Goal: Information Seeking & Learning: Learn about a topic

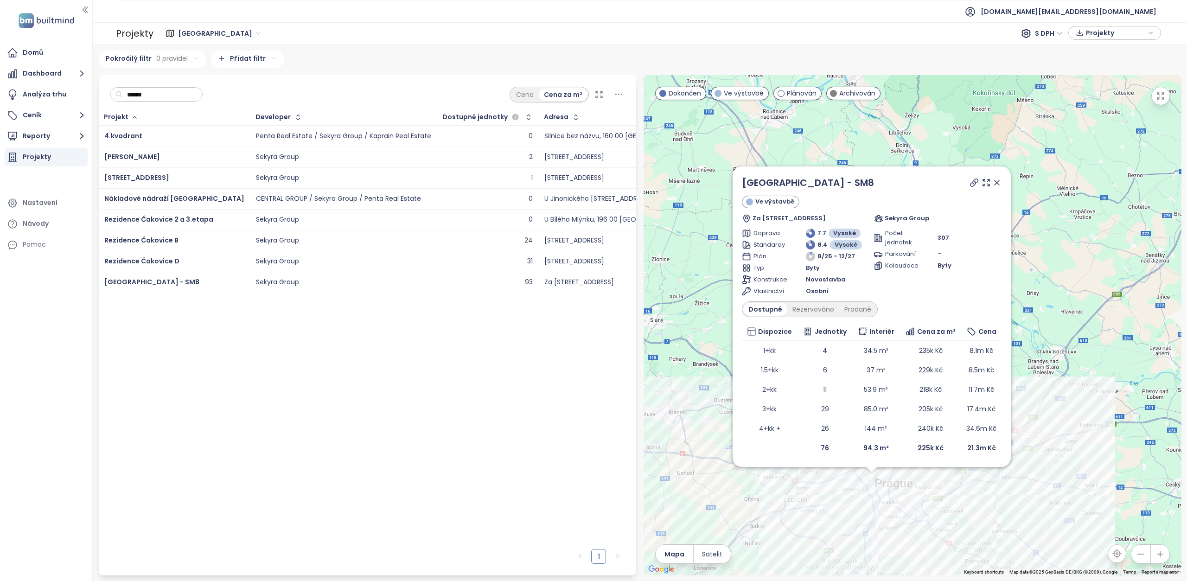
drag, startPoint x: 169, startPoint y: 159, endPoint x: 100, endPoint y: 154, distance: 69.7
click at [100, 154] on td "[PERSON_NAME]" at bounding box center [175, 157] width 152 height 21
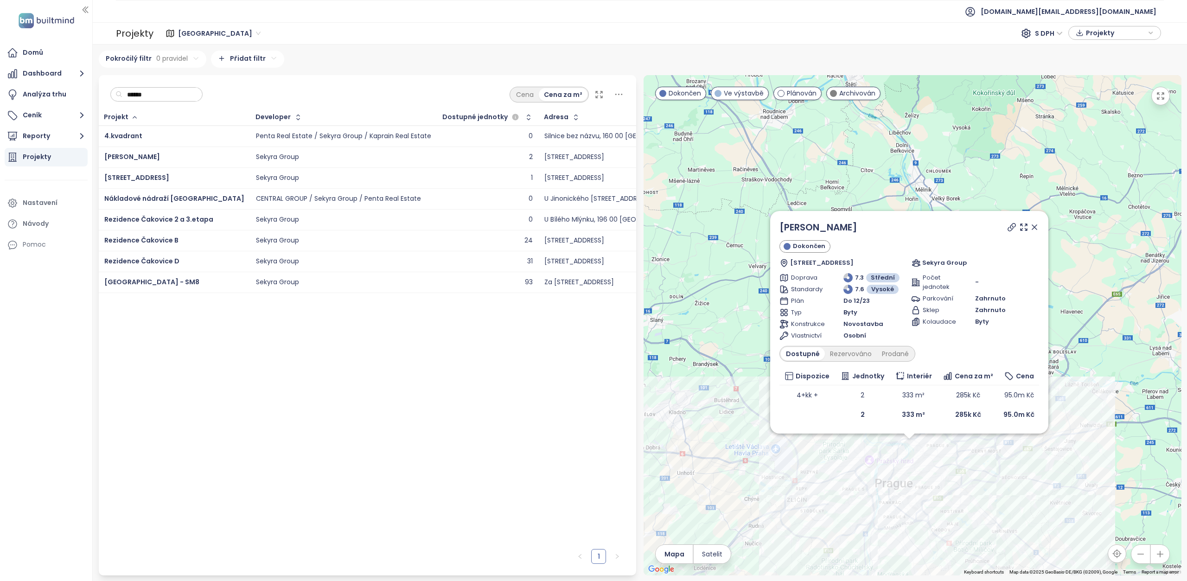
drag, startPoint x: 873, startPoint y: 225, endPoint x: 767, endPoint y: 228, distance: 106.2
click at [767, 228] on div "[PERSON_NAME] [PERSON_NAME][STREET_ADDRESS] Sekyra Group Doprava 7.3 Střední St…" at bounding box center [913, 325] width 538 height 500
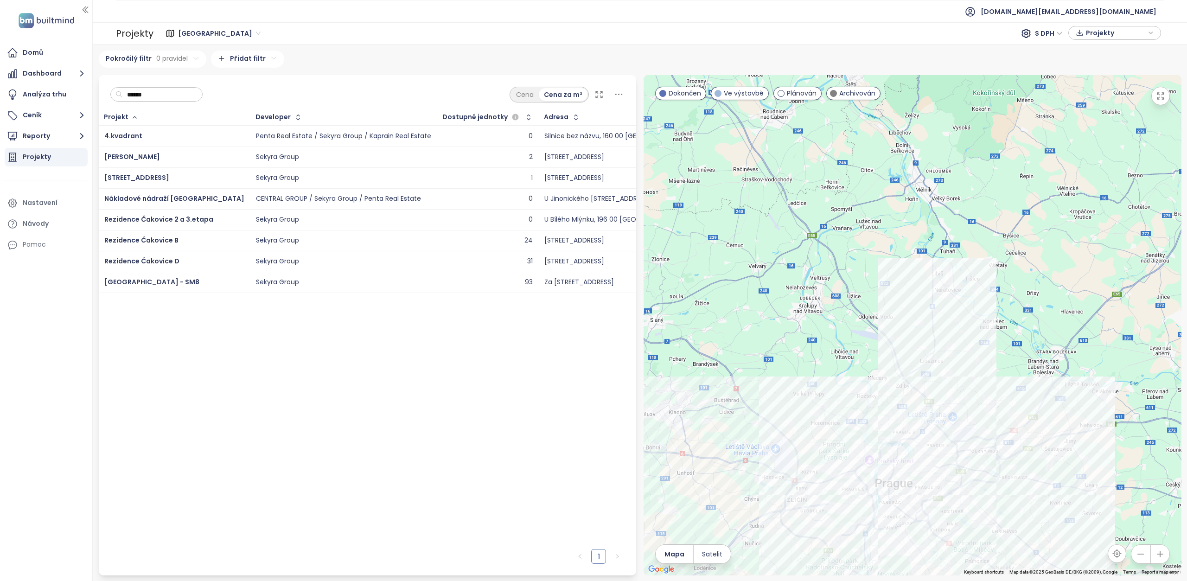
copy div "[PERSON_NAME]"
copy span "[PERSON_NAME]"
drag, startPoint x: 170, startPoint y: 153, endPoint x: 105, endPoint y: 163, distance: 66.2
click at [105, 163] on td "[PERSON_NAME]" at bounding box center [175, 157] width 152 height 21
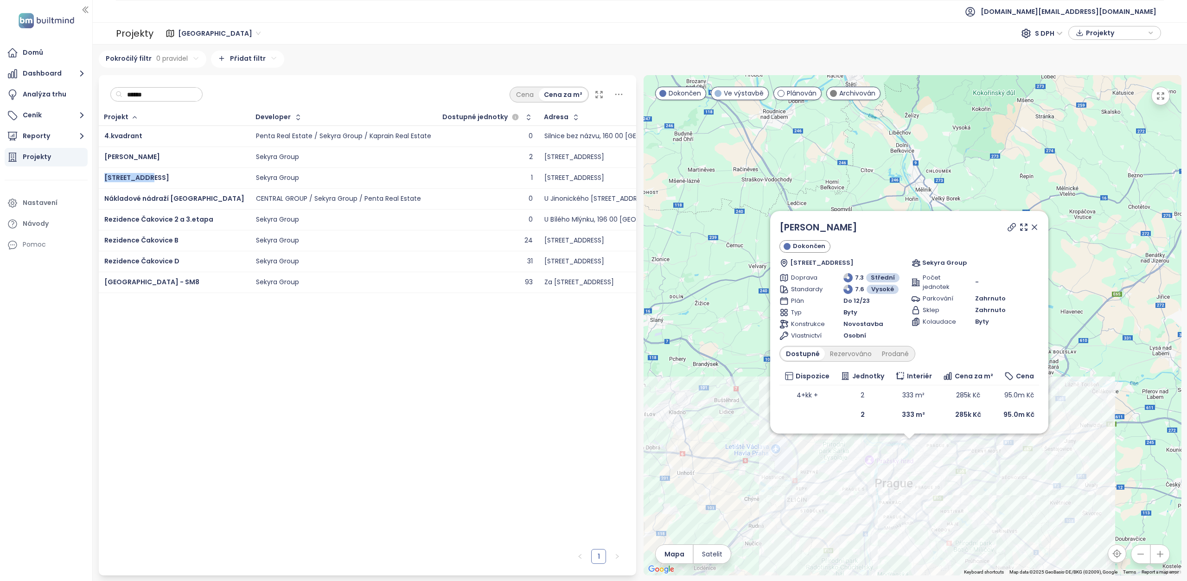
copy span "[STREET_ADDRESS]"
drag, startPoint x: 165, startPoint y: 178, endPoint x: 102, endPoint y: 182, distance: 62.7
click at [102, 182] on td "[STREET_ADDRESS]" at bounding box center [175, 177] width 152 height 21
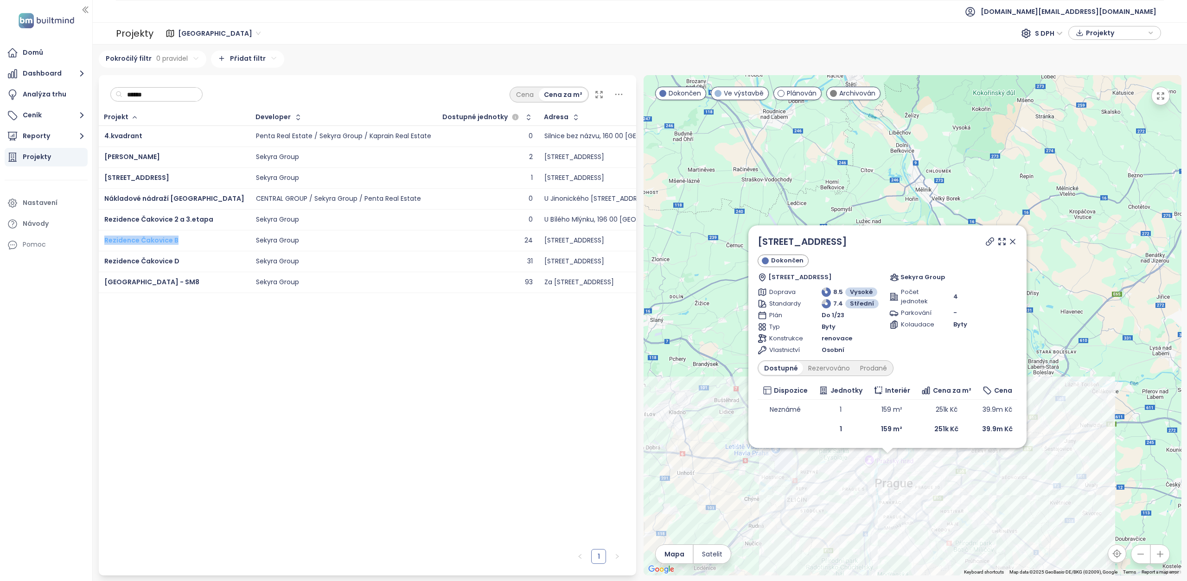
copy span "Rezidence Čakovice B"
drag, startPoint x: 188, startPoint y: 242, endPoint x: 105, endPoint y: 243, distance: 82.5
click at [105, 243] on div "Rezidence Čakovice B" at bounding box center [174, 240] width 140 height 11
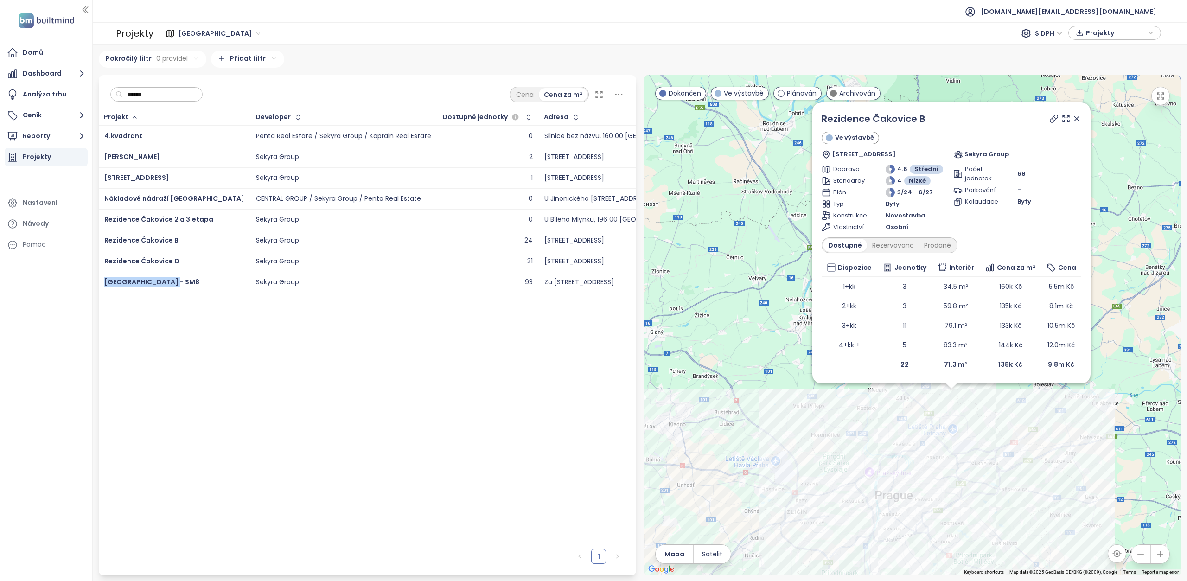
copy span "[GEOGRAPHIC_DATA] - SM8"
drag, startPoint x: 178, startPoint y: 285, endPoint x: 103, endPoint y: 282, distance: 75.1
click at [103, 282] on td "[GEOGRAPHIC_DATA] - SM8" at bounding box center [175, 282] width 152 height 21
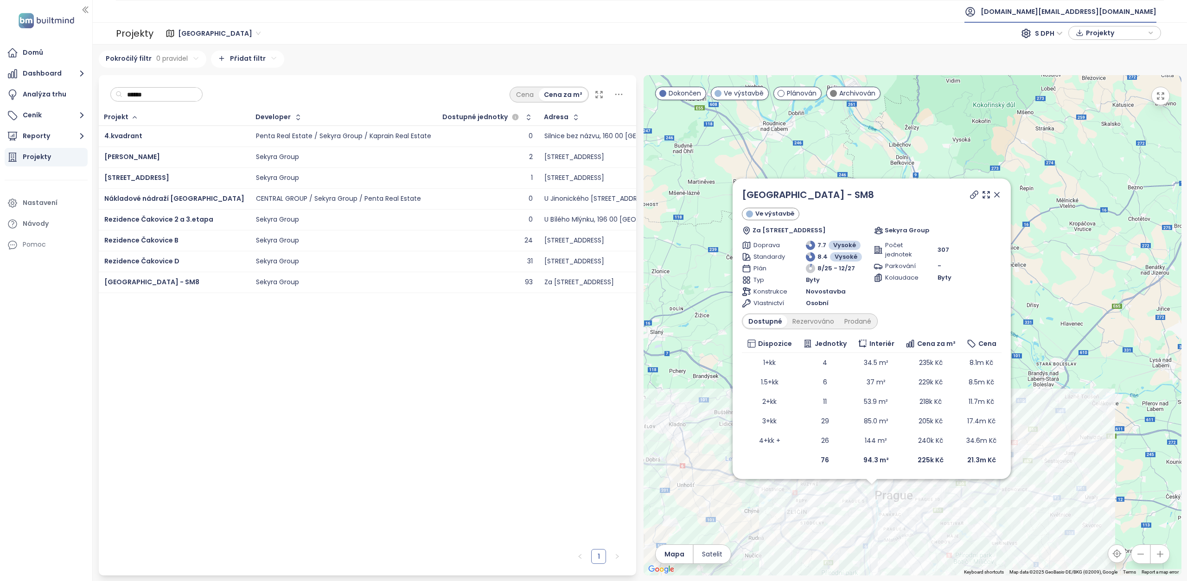
click at [1126, 13] on span "[DOMAIN_NAME][EMAIL_ADDRESS][DOMAIN_NAME]" at bounding box center [1069, 11] width 176 height 22
click at [1094, 36] on span "Odhlásit se" at bounding box center [1090, 37] width 36 height 9
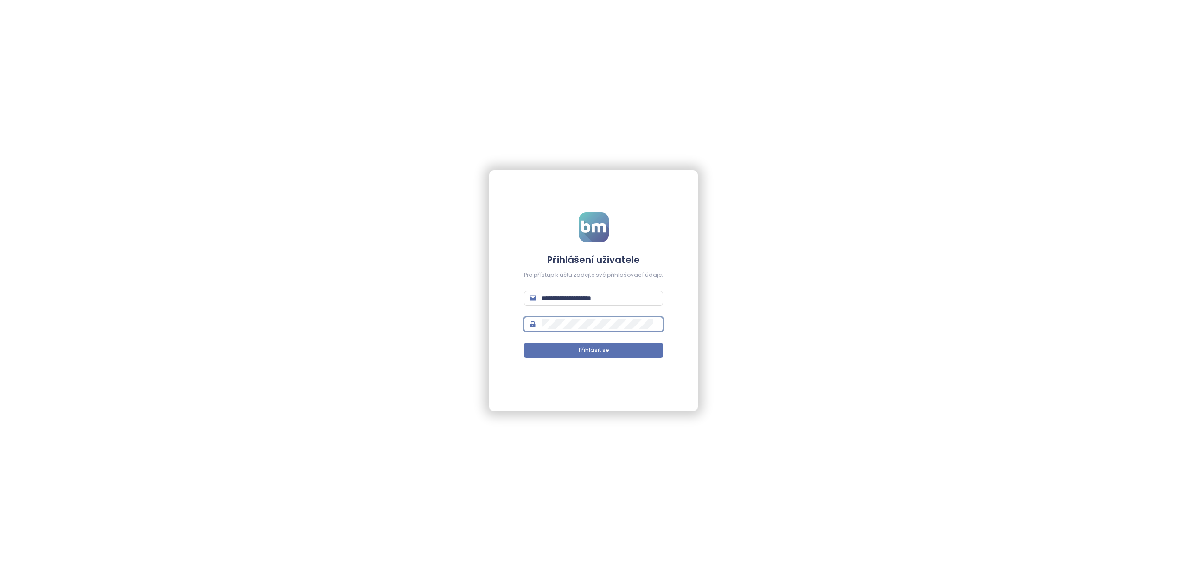
type input "**********"
click at [608, 351] on button "Přihlásit se" at bounding box center [593, 350] width 139 height 15
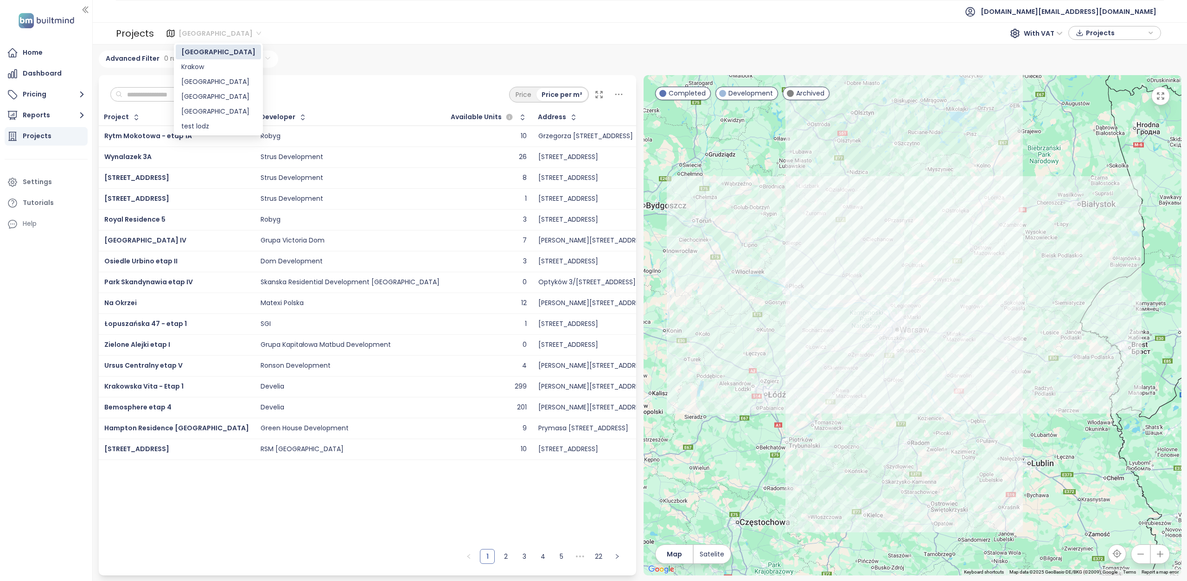
click at [202, 32] on span "[GEOGRAPHIC_DATA]" at bounding box center [219, 33] width 83 height 14
click at [198, 68] on div "Krakow" at bounding box center [218, 67] width 74 height 10
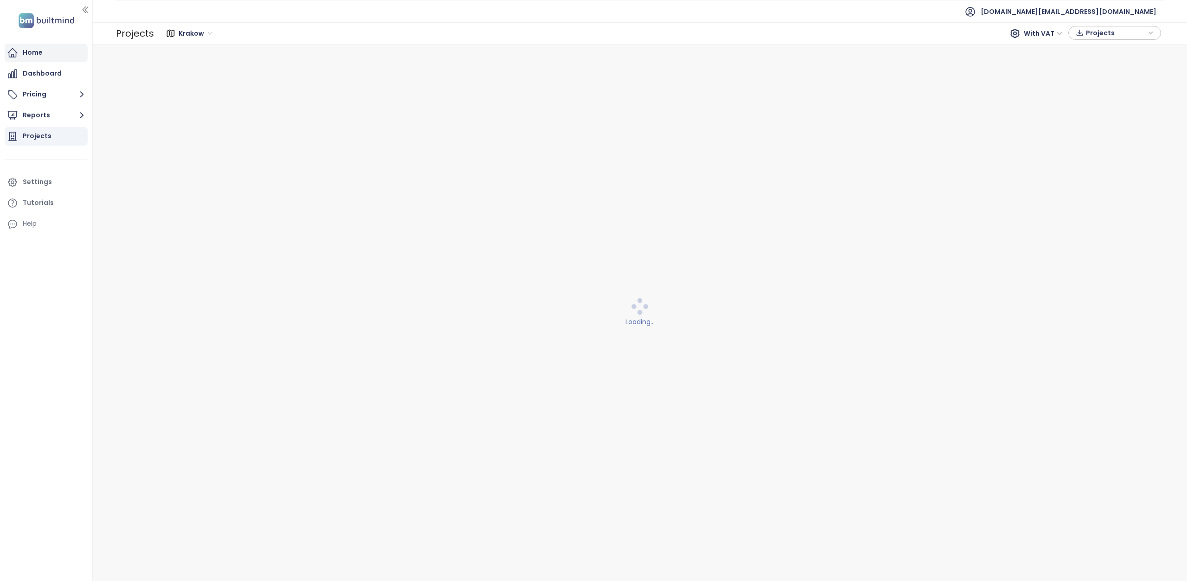
click at [34, 57] on div "Home" at bounding box center [33, 53] width 20 height 12
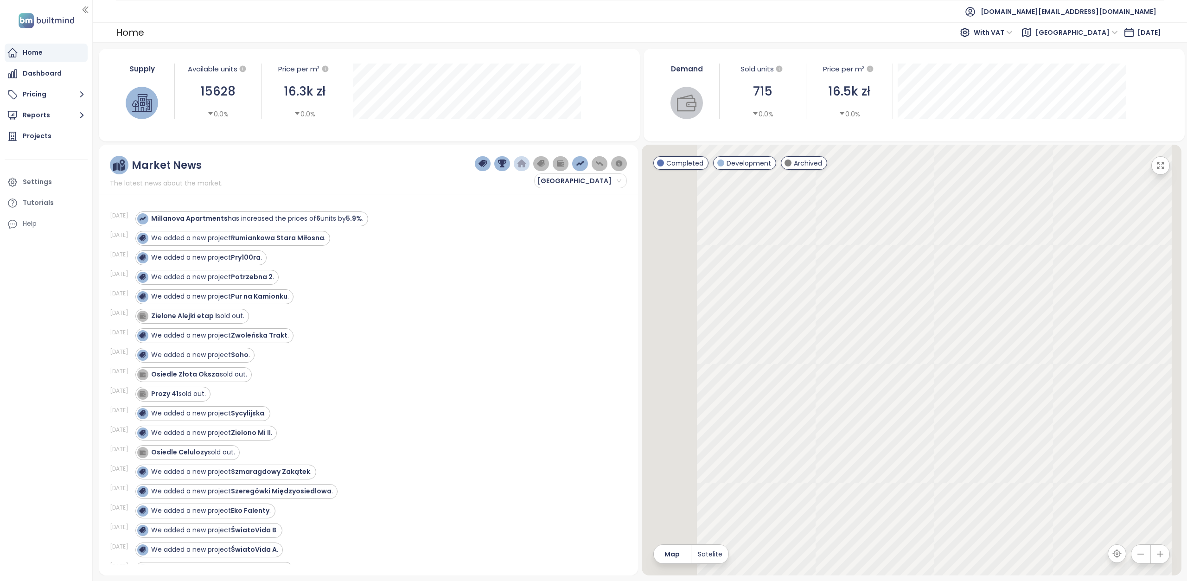
click at [1079, 32] on span "[GEOGRAPHIC_DATA]" at bounding box center [1076, 32] width 83 height 14
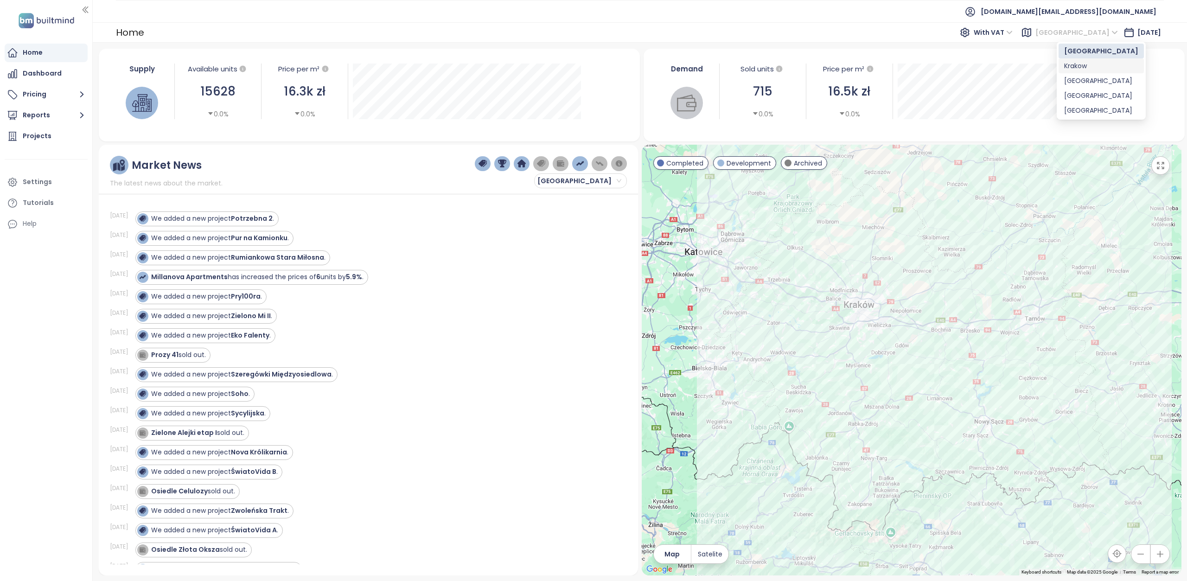
click at [1079, 65] on div "Krakow" at bounding box center [1101, 66] width 74 height 10
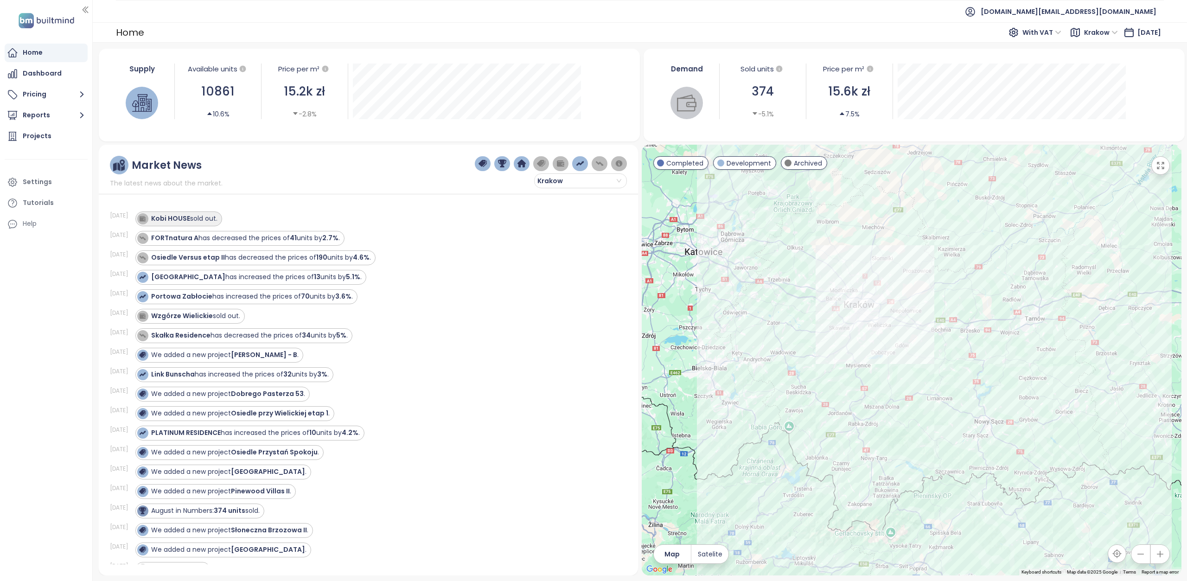
click at [166, 220] on strong "Kobi HOUSE" at bounding box center [170, 218] width 39 height 9
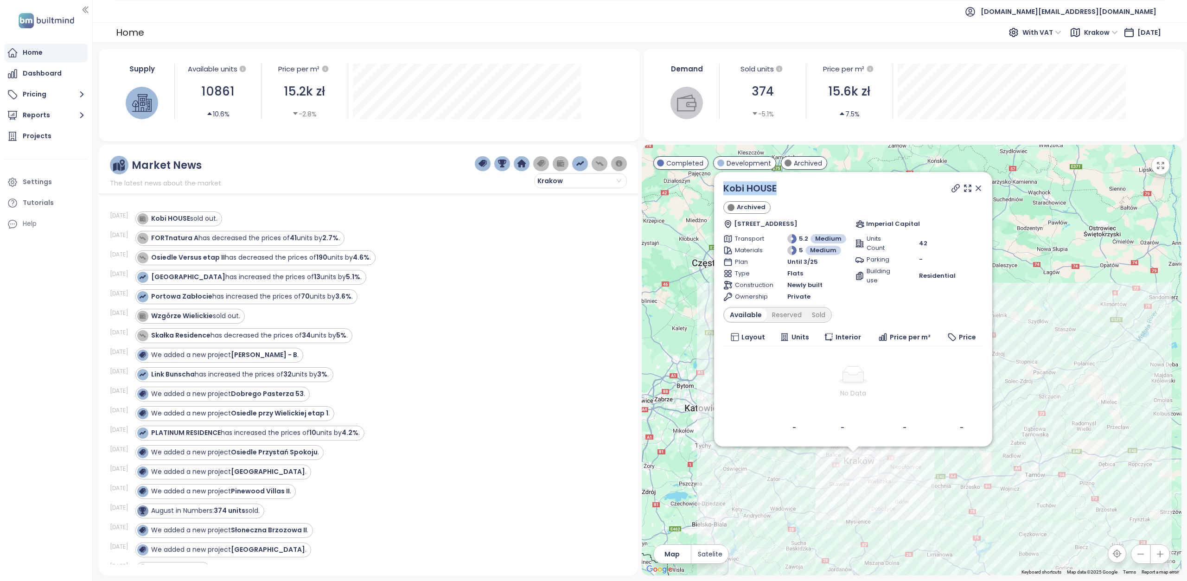
drag, startPoint x: 784, startPoint y: 193, endPoint x: 719, endPoint y: 187, distance: 65.2
click at [719, 187] on div "Kobi HOUSE Archived [STREET_ADDRESS] Imperial Capital Transport 5.2 Medium Mate…" at bounding box center [853, 309] width 278 height 274
copy link "Kobi HOUSE"
click at [955, 188] on icon at bounding box center [955, 188] width 9 height 9
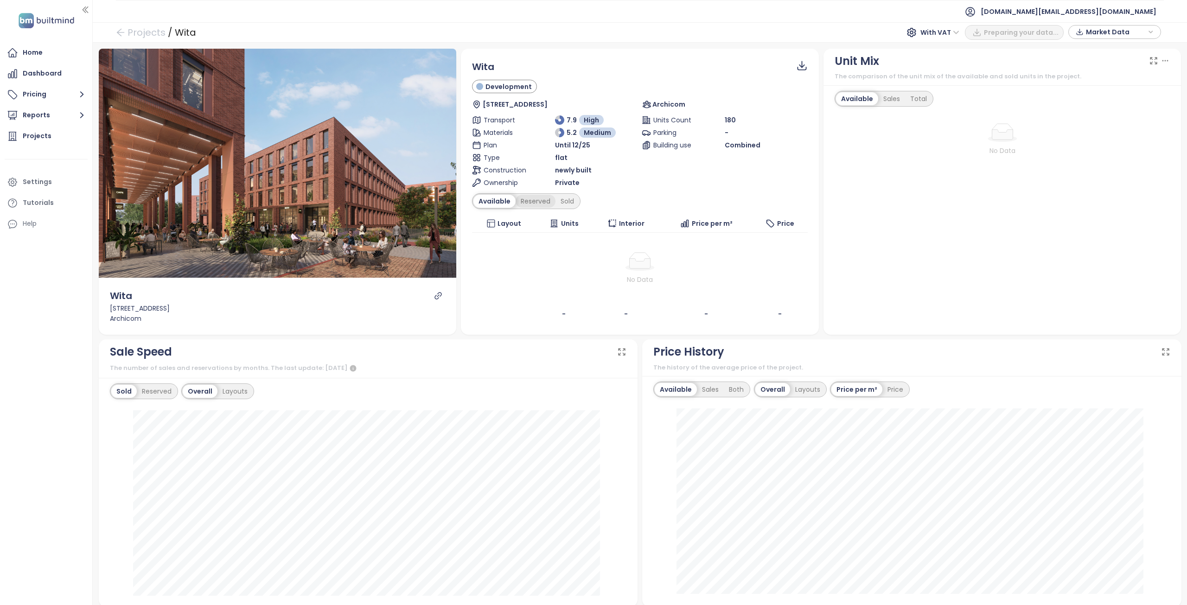
click at [534, 201] on div "Reserved" at bounding box center [536, 201] width 40 height 13
click at [558, 203] on div "Sold" at bounding box center [566, 201] width 24 height 13
